Goal: Information Seeking & Learning: Learn about a topic

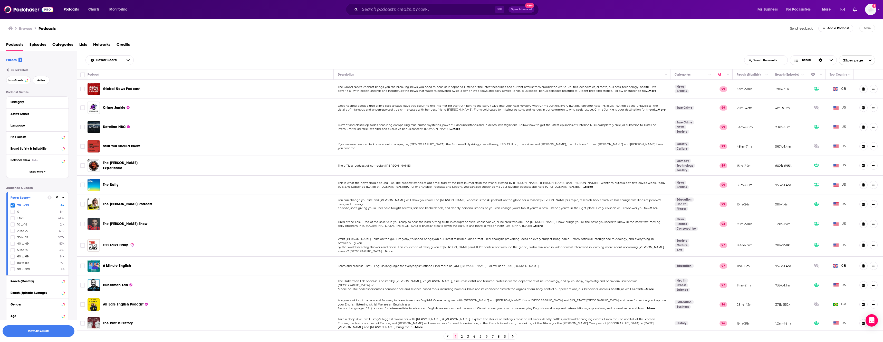
scroll to position [124, 0]
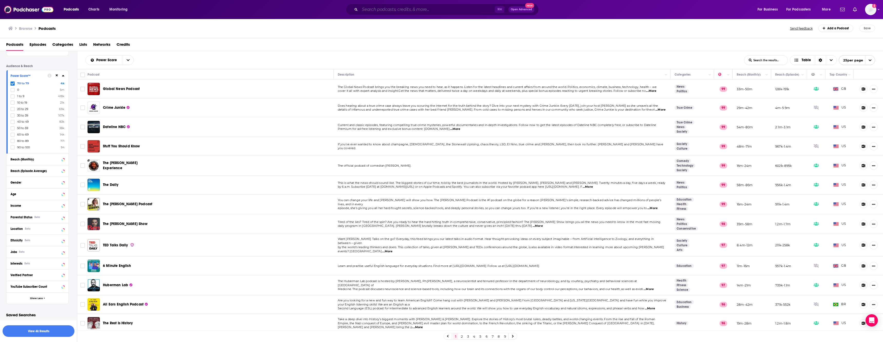
click at [412, 11] on input "Search podcasts, credits, & more..." at bounding box center [427, 9] width 135 height 8
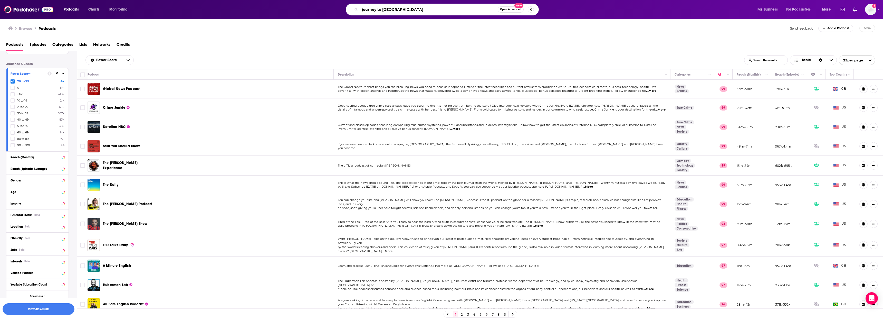
type input "journey to launch"
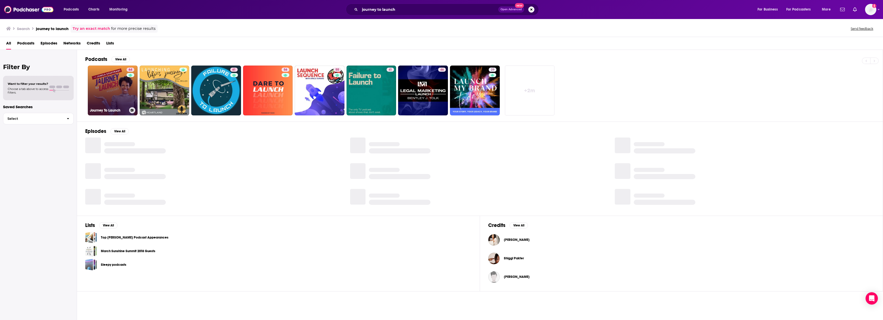
click at [107, 96] on link "64 Journey To Launch" at bounding box center [113, 90] width 50 height 50
